Goal: Information Seeking & Learning: Learn about a topic

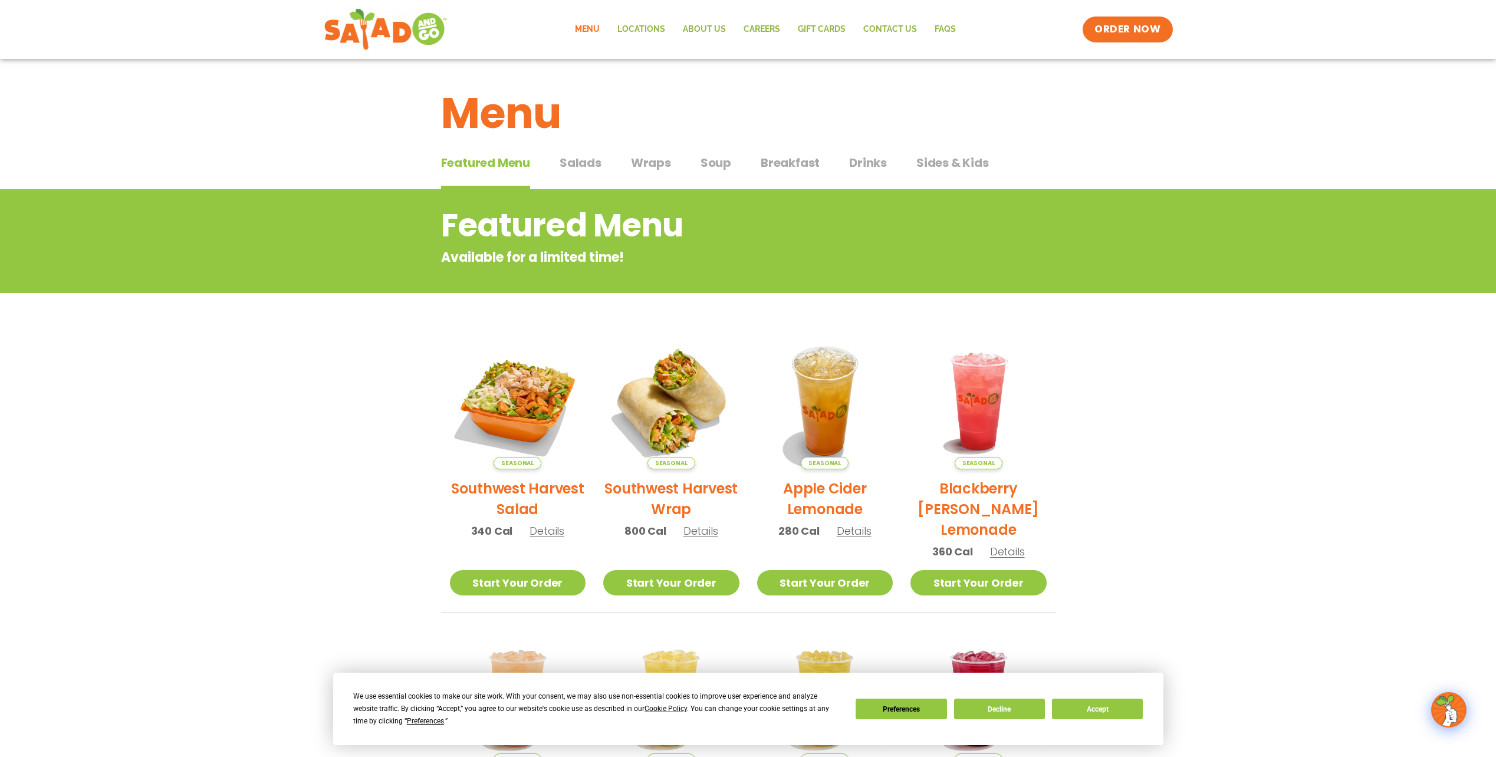
click at [583, 170] on span "Salads" at bounding box center [581, 163] width 42 height 18
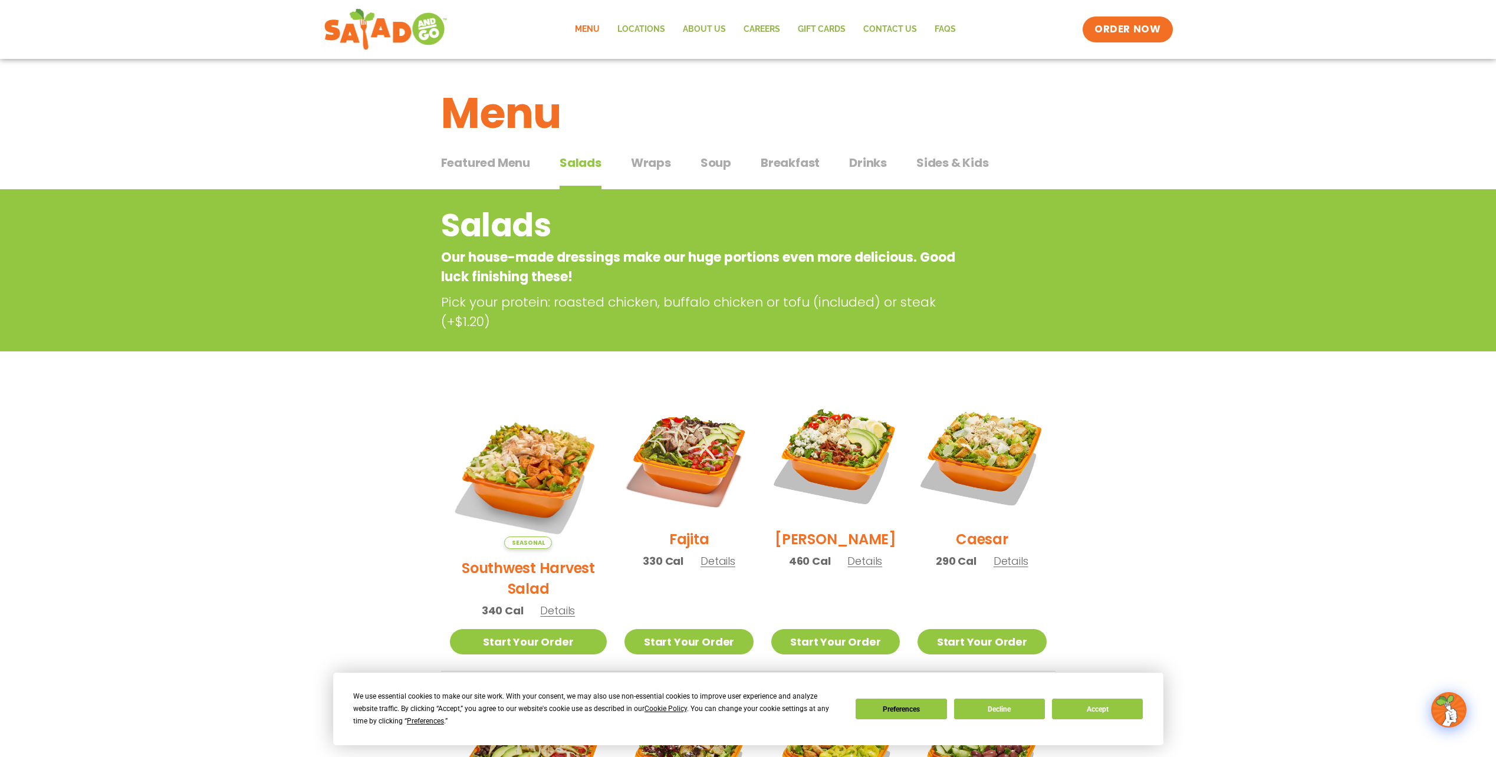
click at [852, 157] on span "Drinks" at bounding box center [868, 163] width 38 height 18
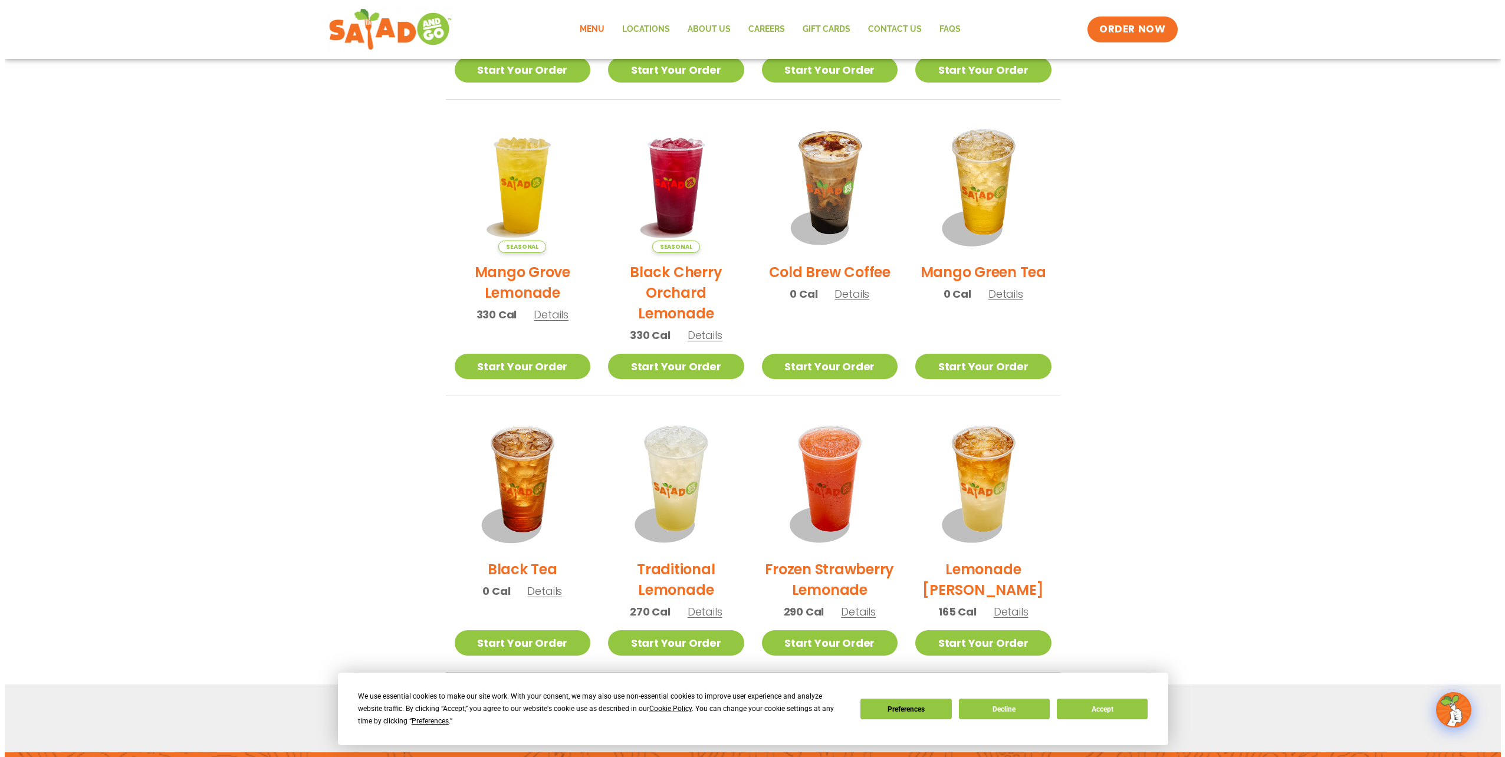
scroll to position [531, 0]
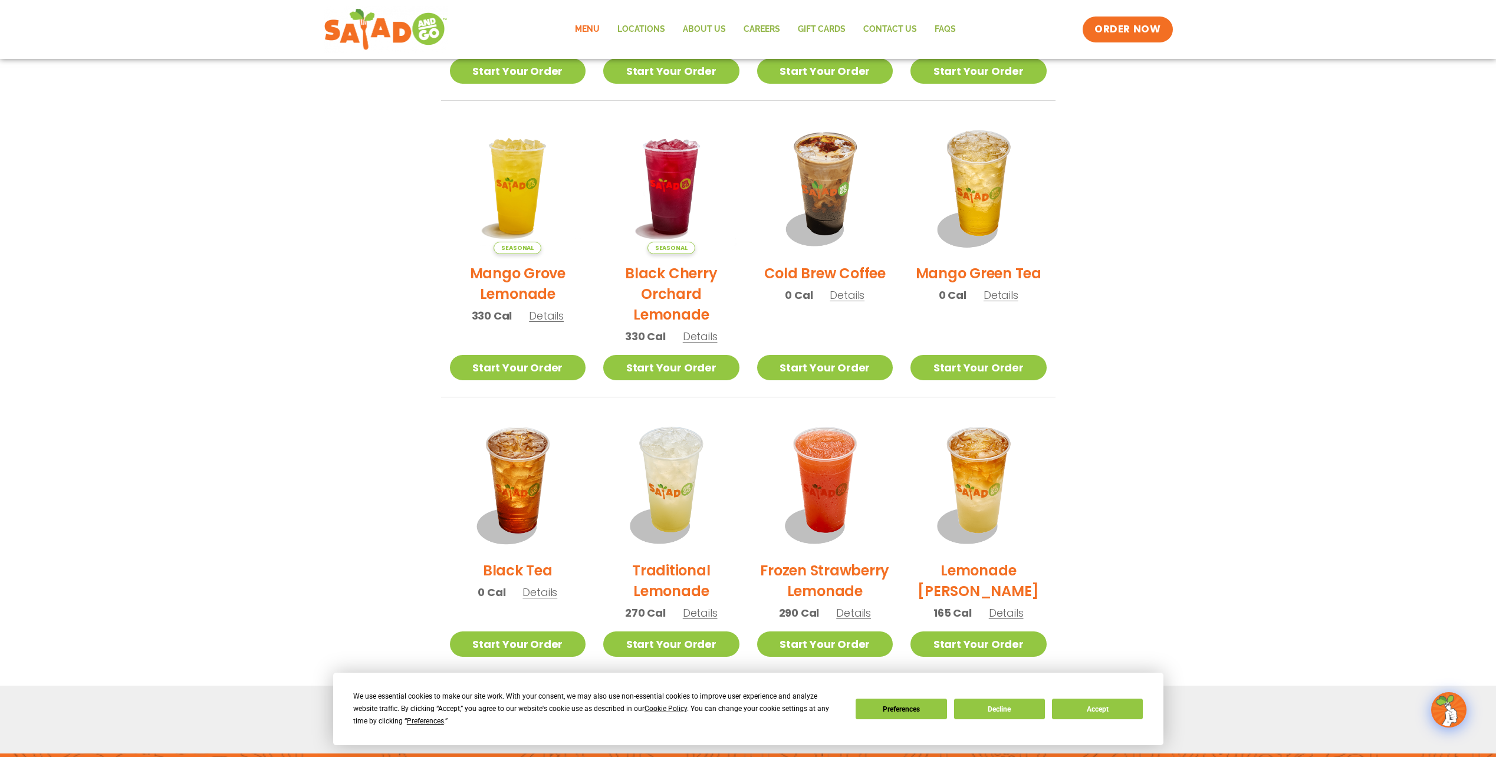
click at [837, 270] on h2 "Cold Brew Coffee" at bounding box center [824, 273] width 121 height 21
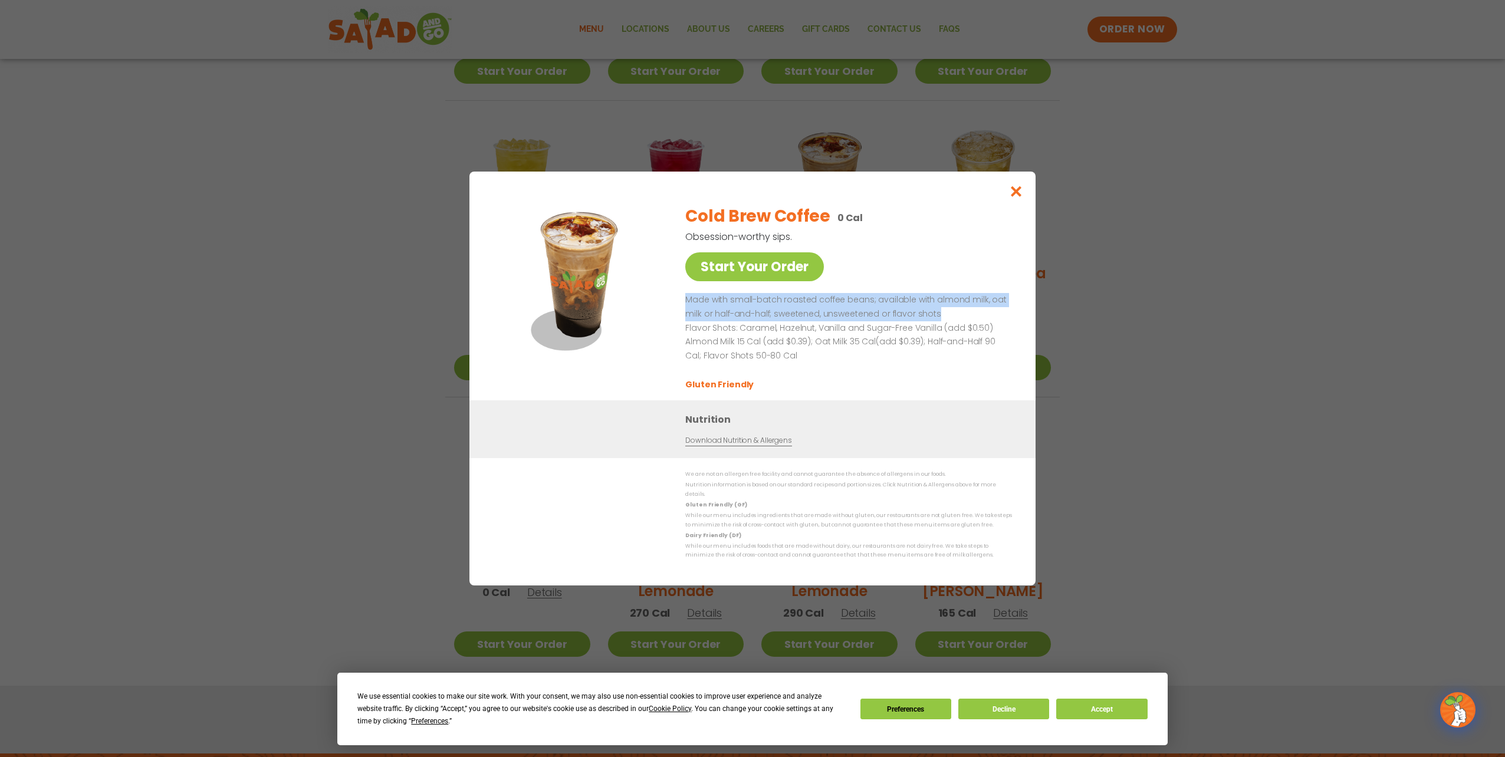
drag, startPoint x: 687, startPoint y: 305, endPoint x: 977, endPoint y: 314, distance: 290.2
click at [977, 314] on p "Made with small-batch roasted coffee beans; available with almond milk, oat mil…" at bounding box center [846, 307] width 322 height 28
drag, startPoint x: 977, startPoint y: 314, endPoint x: 990, endPoint y: 318, distance: 13.8
click at [990, 318] on p "Made with small-batch roasted coffee beans; available with almond milk, oat mil…" at bounding box center [846, 307] width 322 height 28
drag, startPoint x: 736, startPoint y: 332, endPoint x: 813, endPoint y: 328, distance: 76.7
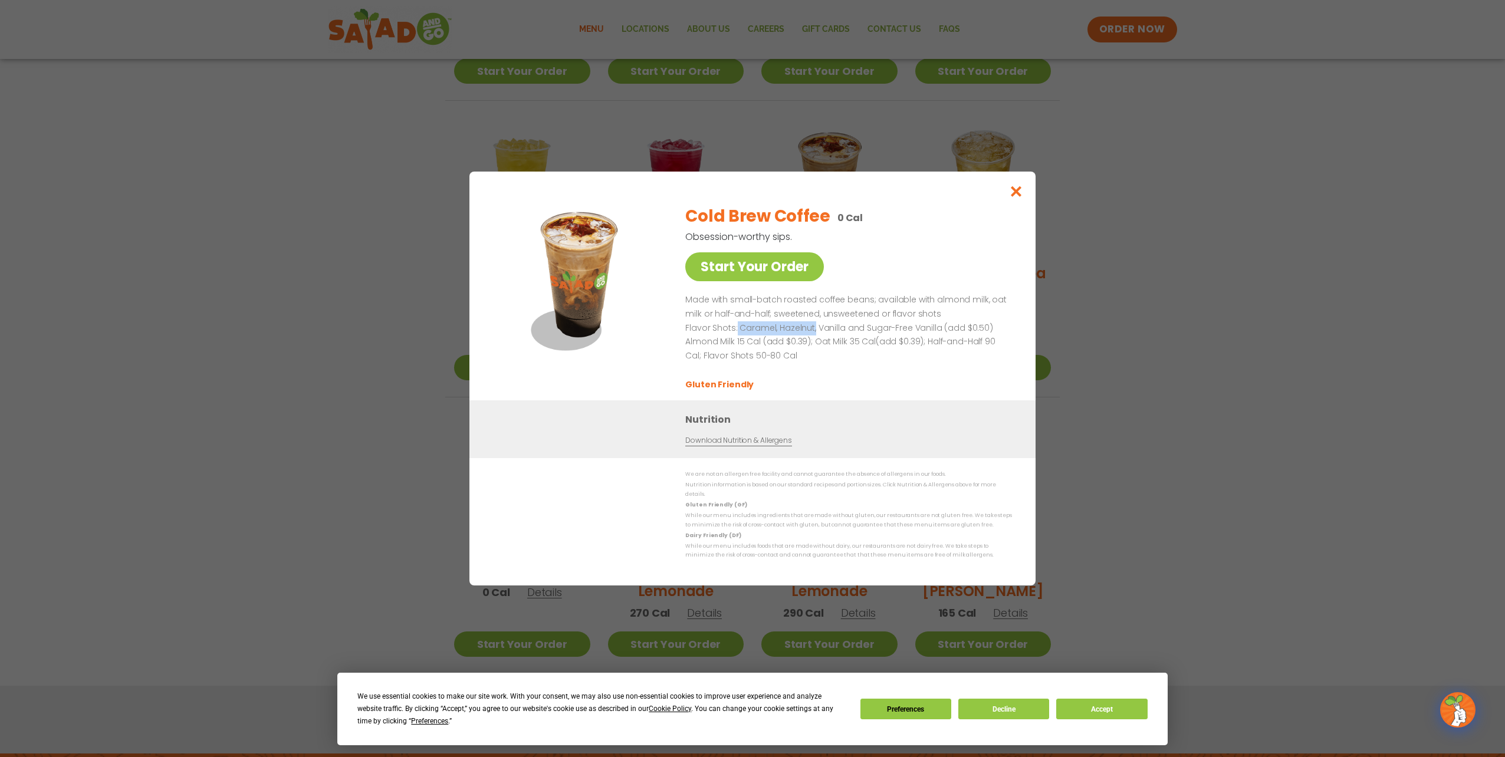
click at [813, 328] on p "Flavor Shots: Caramel, Hazelnut, Vanilla and Sugar-Free Vanilla (add $0.50)" at bounding box center [846, 328] width 322 height 14
drag, startPoint x: 813, startPoint y: 328, endPoint x: 876, endPoint y: 328, distance: 63.1
click at [892, 327] on p "Flavor Shots: Caramel, Hazelnut, Vanilla and Sugar-Free Vanilla (add $0.50)" at bounding box center [846, 328] width 322 height 14
drag, startPoint x: 686, startPoint y: 346, endPoint x: 841, endPoint y: 342, distance: 155.1
click at [841, 342] on p "Almond Milk 15 Cal (add $0.39); Oat Milk 35 Cal(add $0.39); Half-and-Half 90 Ca…" at bounding box center [846, 350] width 322 height 28
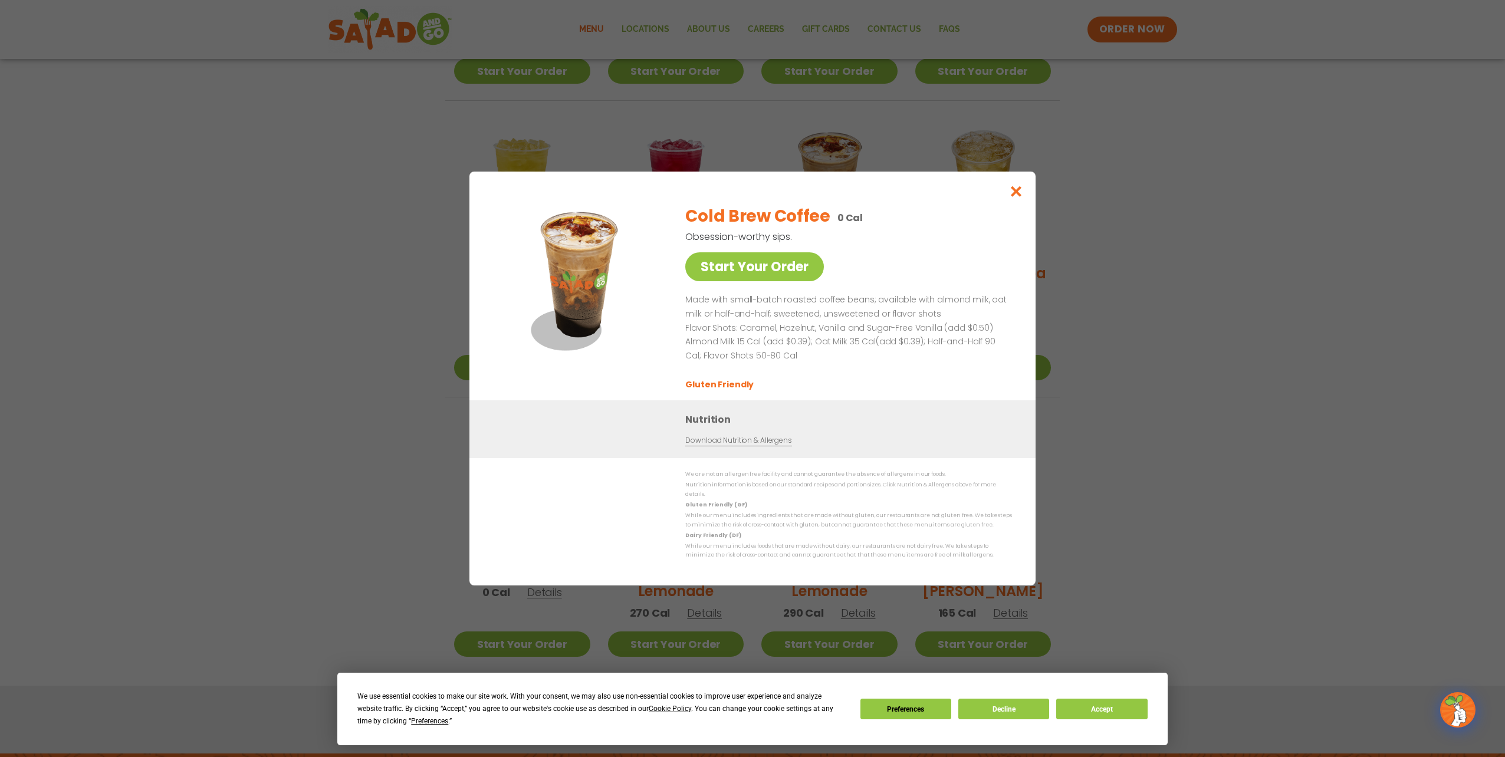
drag, startPoint x: 841, startPoint y: 342, endPoint x: 866, endPoint y: 364, distance: 32.6
click at [885, 364] on p "Almond Milk 15 Cal (add $0.39); Oat Milk 35 Cal(add $0.39); Half-and-Half 90 Ca…" at bounding box center [846, 350] width 322 height 28
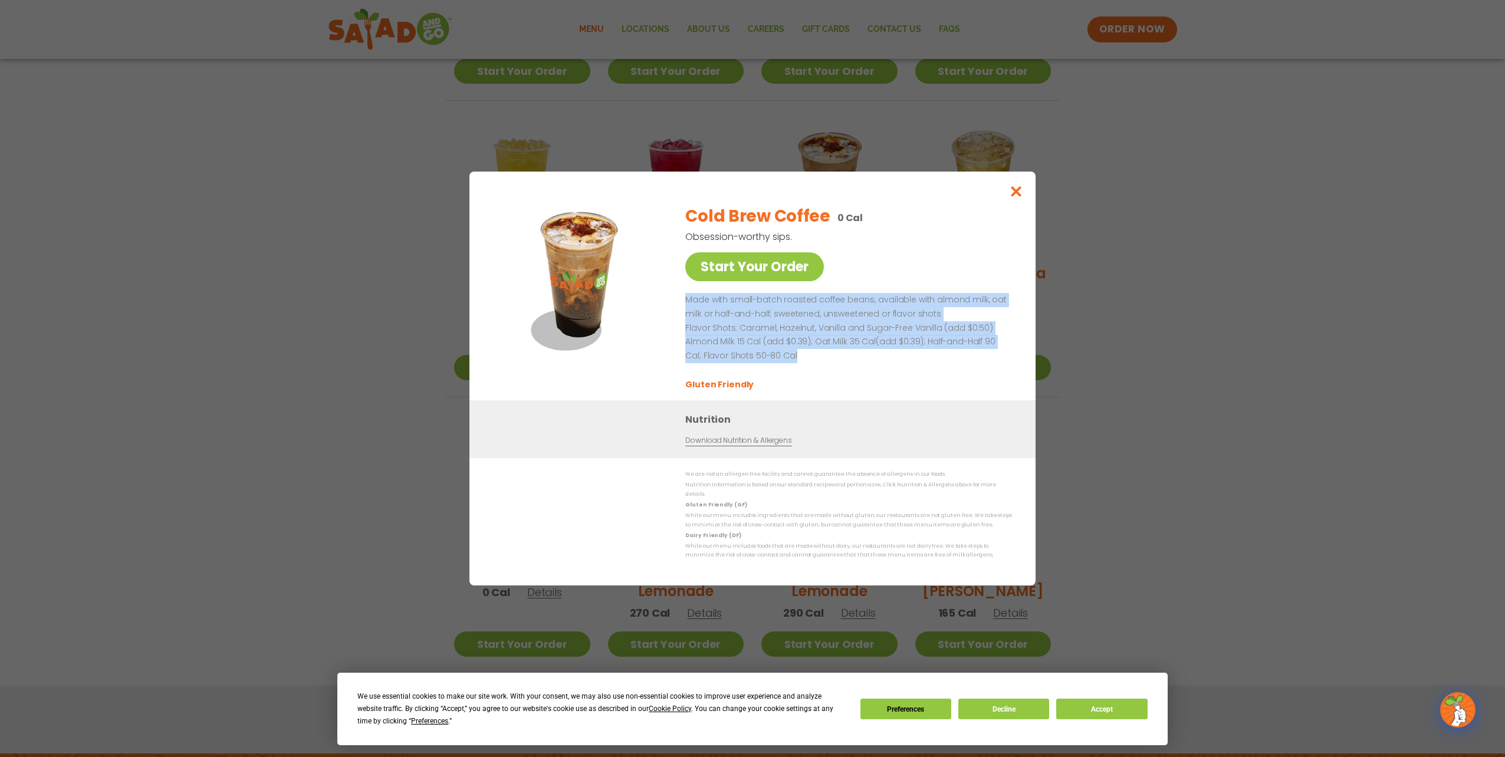
drag, startPoint x: 686, startPoint y: 304, endPoint x: 815, endPoint y: 361, distance: 141.5
click at [815, 361] on div "Made with small-batch roasted coffee beans; available with almond milk, oat mil…" at bounding box center [846, 342] width 322 height 98
drag, startPoint x: 815, startPoint y: 361, endPoint x: 780, endPoint y: 334, distance: 45.0
copy div "Made with small-batch roasted coffee beans; available with almond milk, oat mil…"
drag, startPoint x: 1005, startPoint y: 188, endPoint x: 1013, endPoint y: 175, distance: 15.1
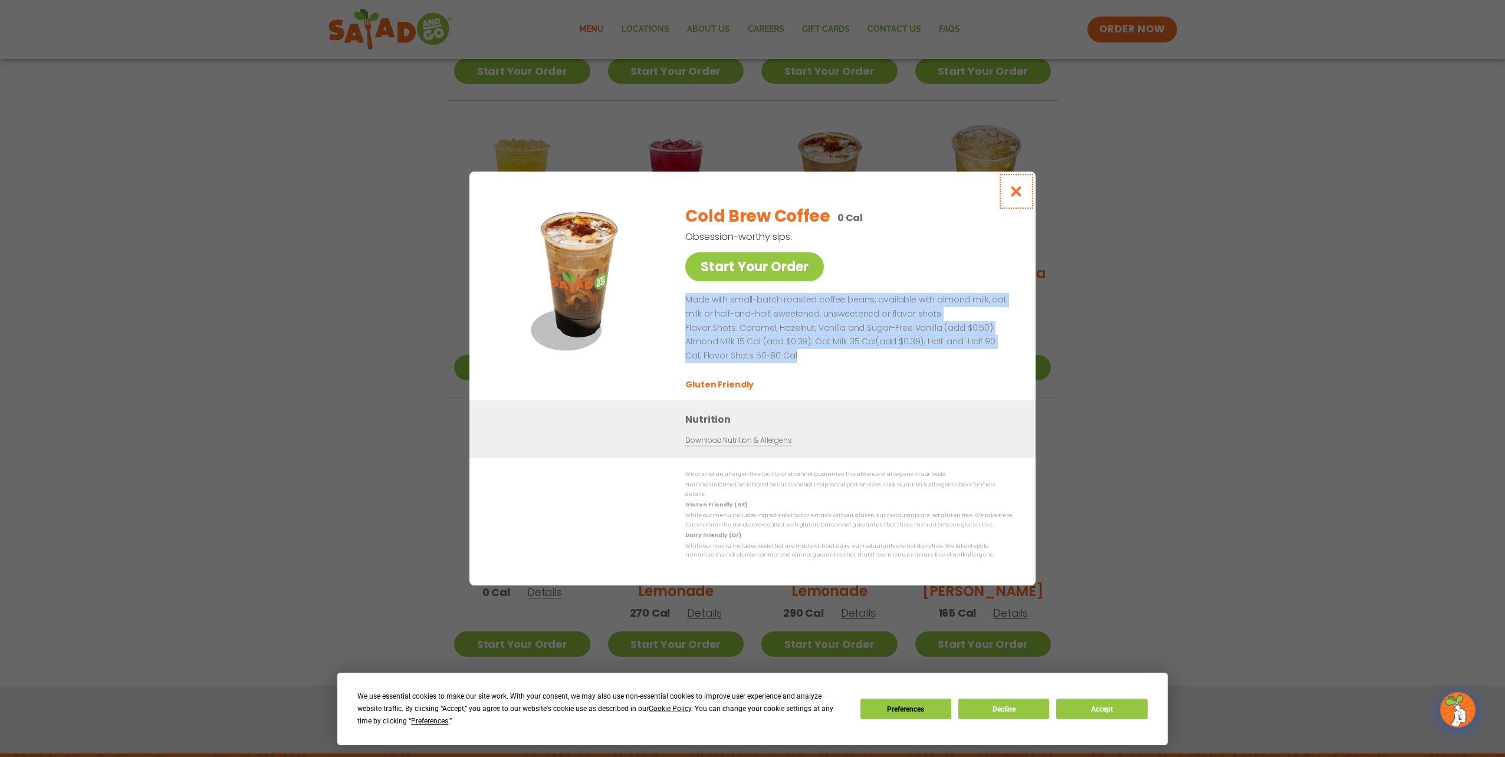
click at [1007, 188] on button "Close modal" at bounding box center [1016, 192] width 38 height 40
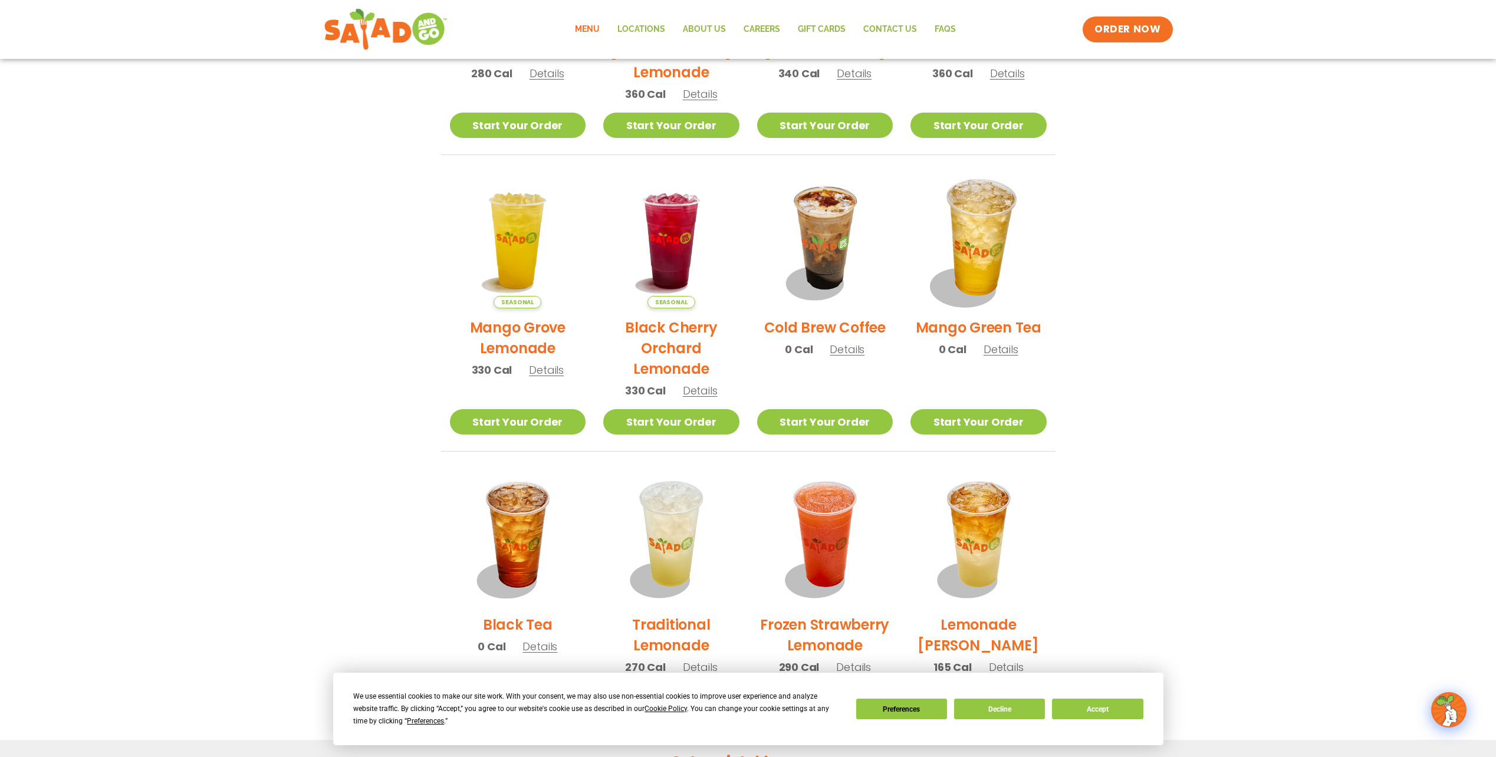
scroll to position [448, 0]
